Goal: Find specific page/section: Find specific page/section

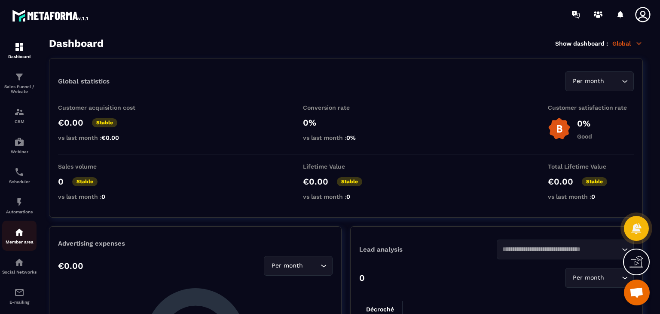
click at [24, 240] on div "Member area" at bounding box center [19, 235] width 34 height 17
click at [21, 231] on img at bounding box center [19, 232] width 10 height 10
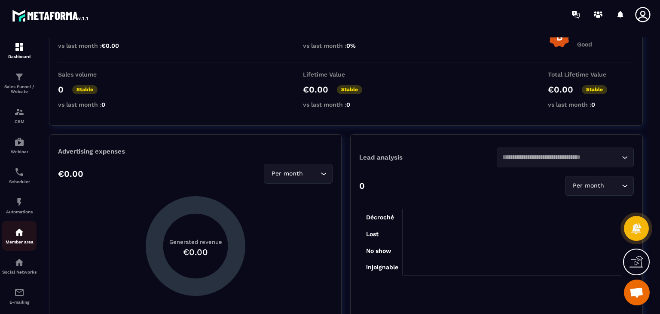
scroll to position [215, 0]
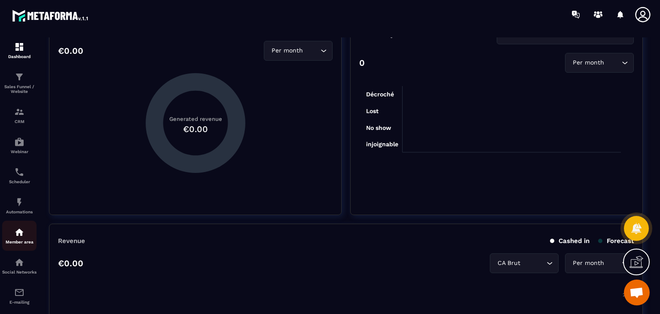
click at [22, 234] on img at bounding box center [19, 232] width 10 height 10
click at [18, 274] on p "Social Networks" at bounding box center [19, 271] width 34 height 5
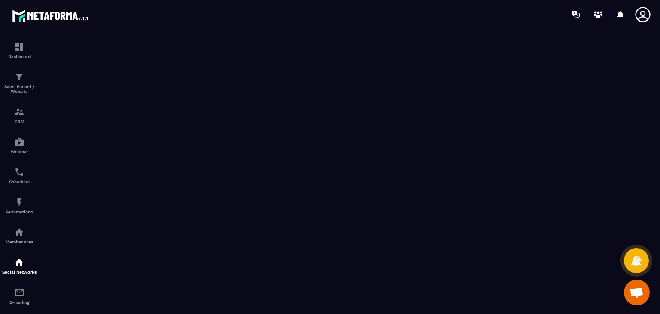
click at [10, 240] on div "Member area" at bounding box center [19, 235] width 34 height 17
click at [14, 93] on p "Sales Funnel / Website" at bounding box center [19, 88] width 34 height 9
click at [11, 238] on div "Member area" at bounding box center [19, 235] width 34 height 17
click at [31, 237] on div "Member area" at bounding box center [19, 235] width 34 height 17
